Goal: Check status: Check status

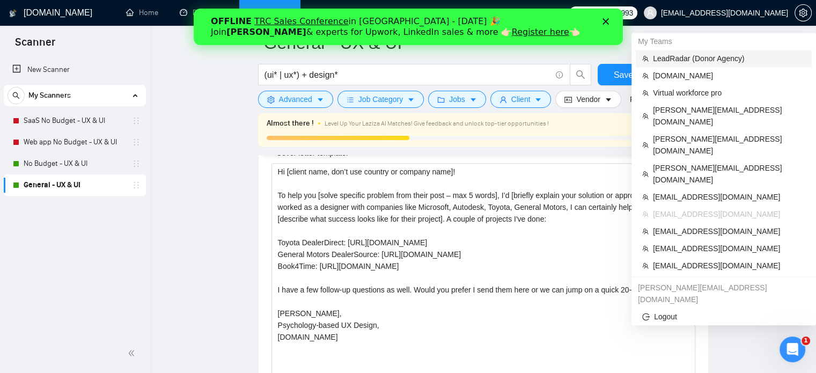
click at [684, 56] on span "LeadRadar (Donor Agency)" at bounding box center [729, 59] width 152 height 12
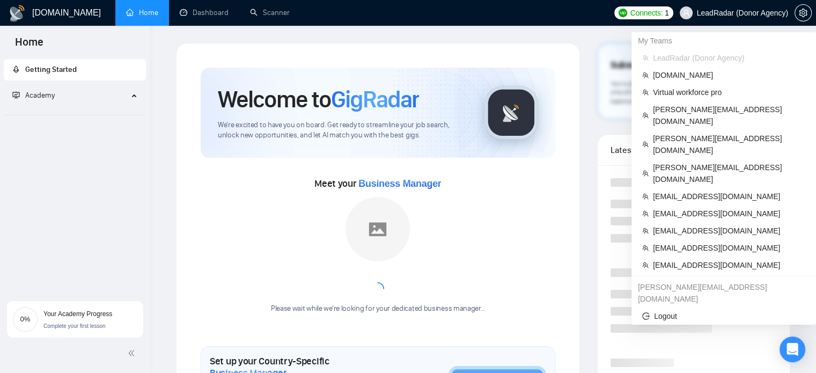
click at [751, 18] on span "LeadRadar (Donor Agency)" at bounding box center [733, 13] width 121 height 34
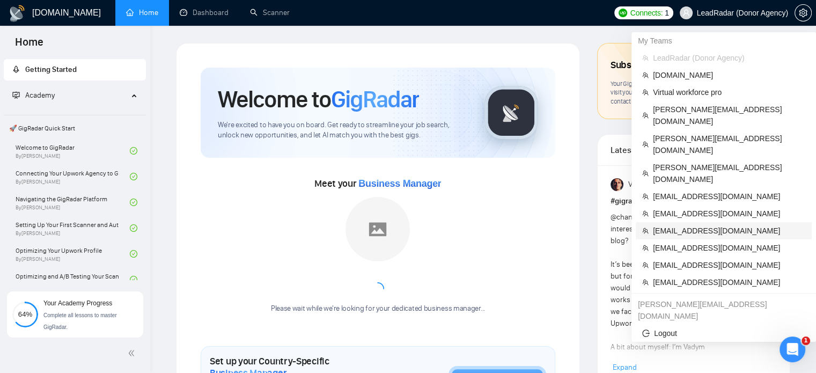
click at [689, 225] on span "pasha.tunik@gmail.com" at bounding box center [729, 231] width 152 height 12
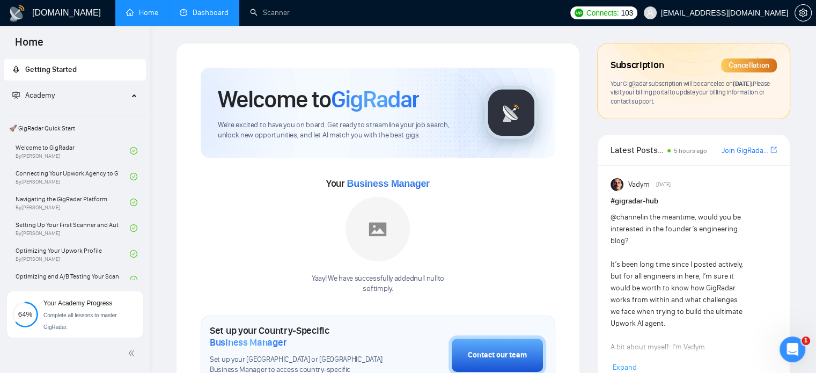
click at [200, 15] on link "Dashboard" at bounding box center [204, 12] width 49 height 9
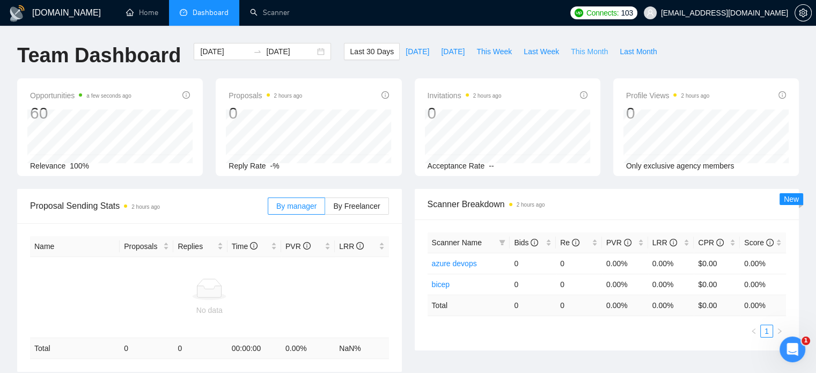
click at [584, 49] on span "This Month" at bounding box center [589, 52] width 37 height 12
type input "2025-10-01"
type input "2025-10-31"
